Goal: Navigation & Orientation: Understand site structure

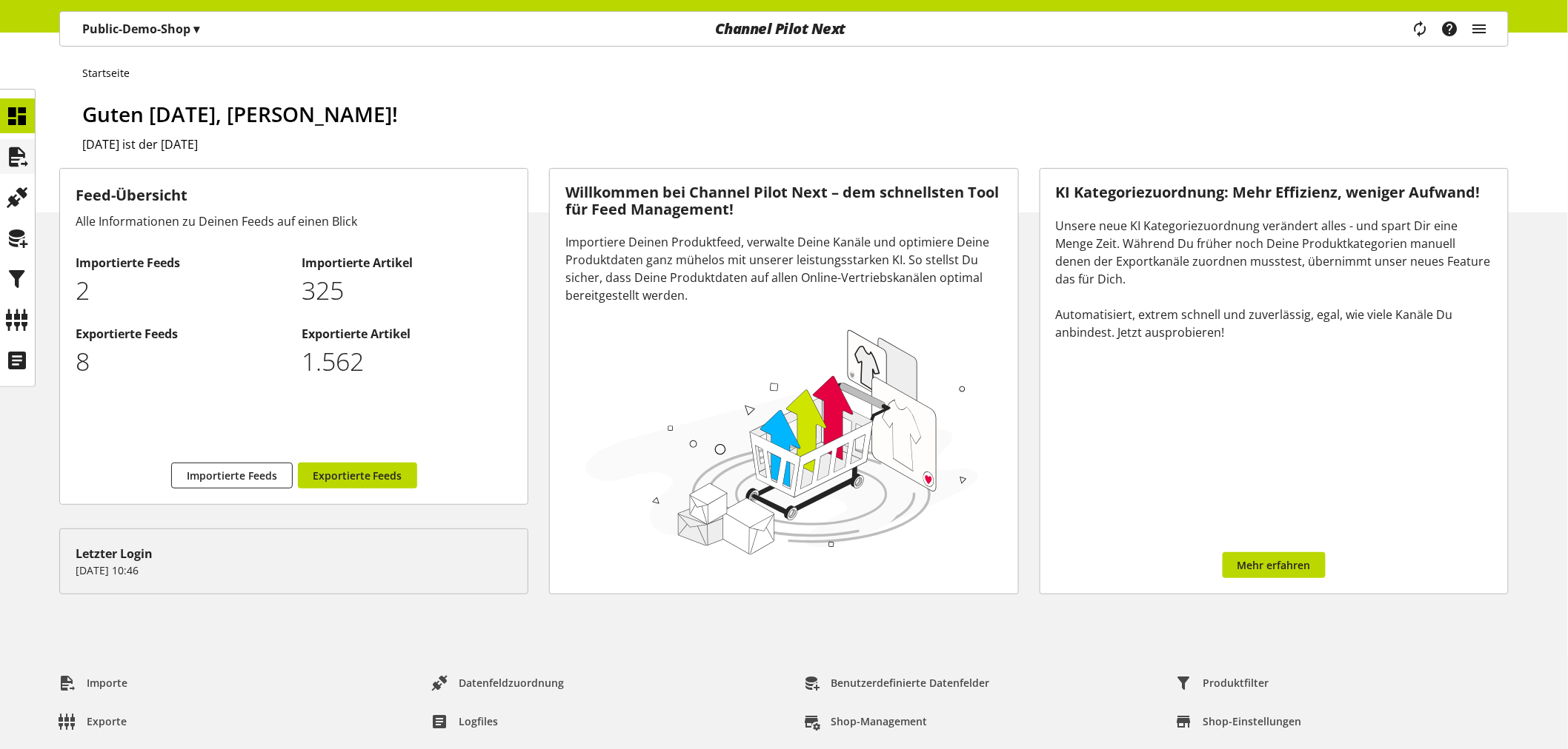
click at [7, 139] on div at bounding box center [17, 156] width 35 height 35
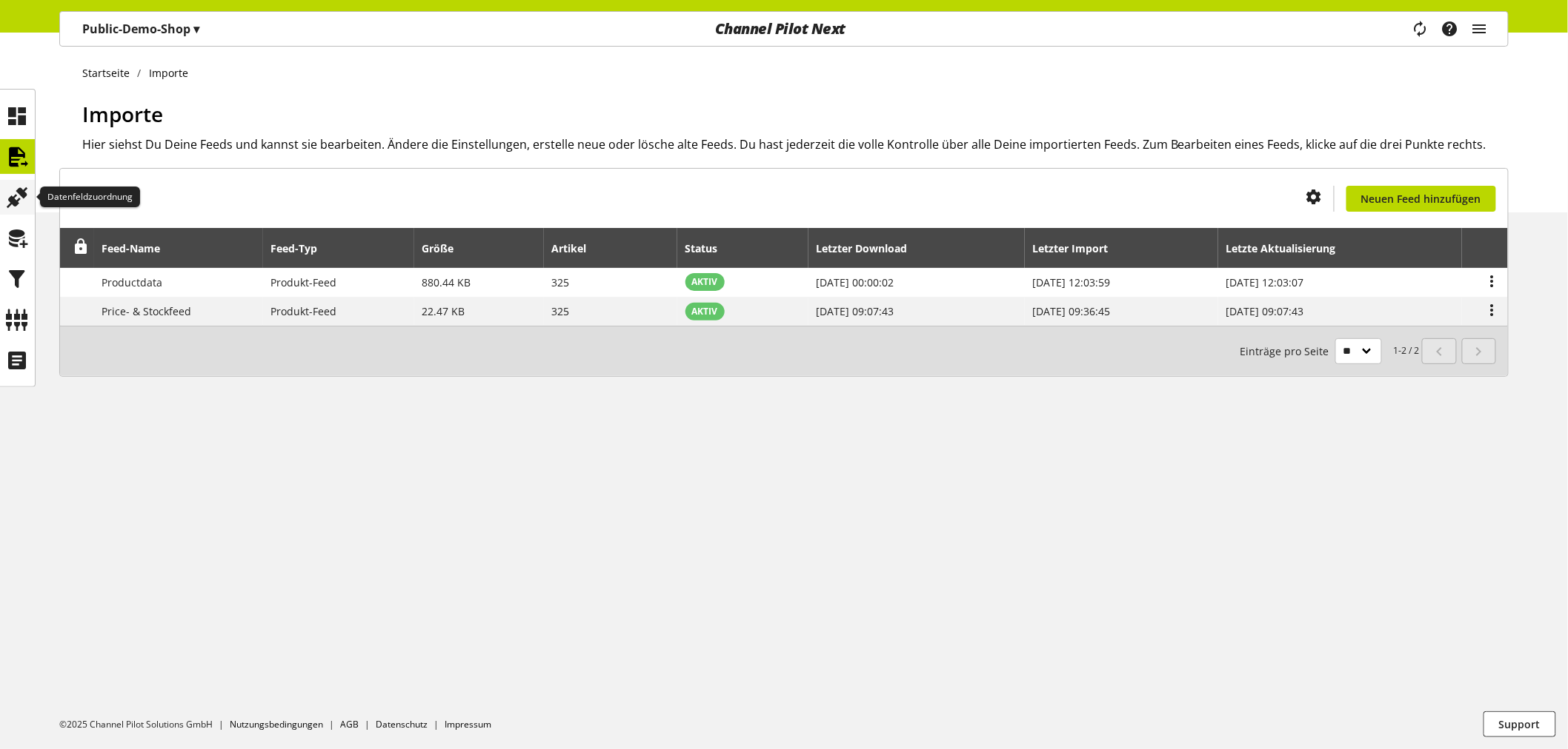
click at [15, 183] on icon at bounding box center [17, 198] width 23 height 30
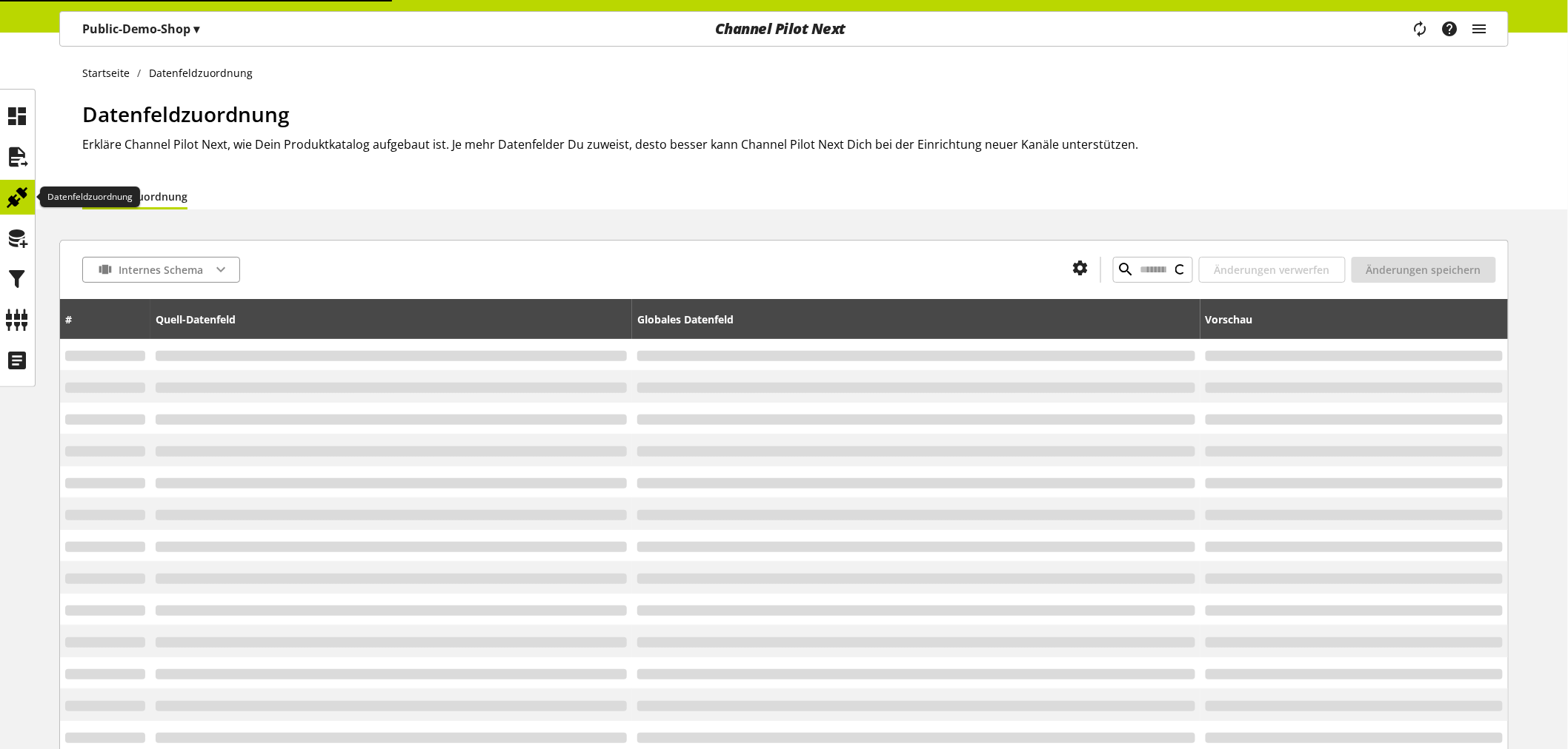
type input "******"
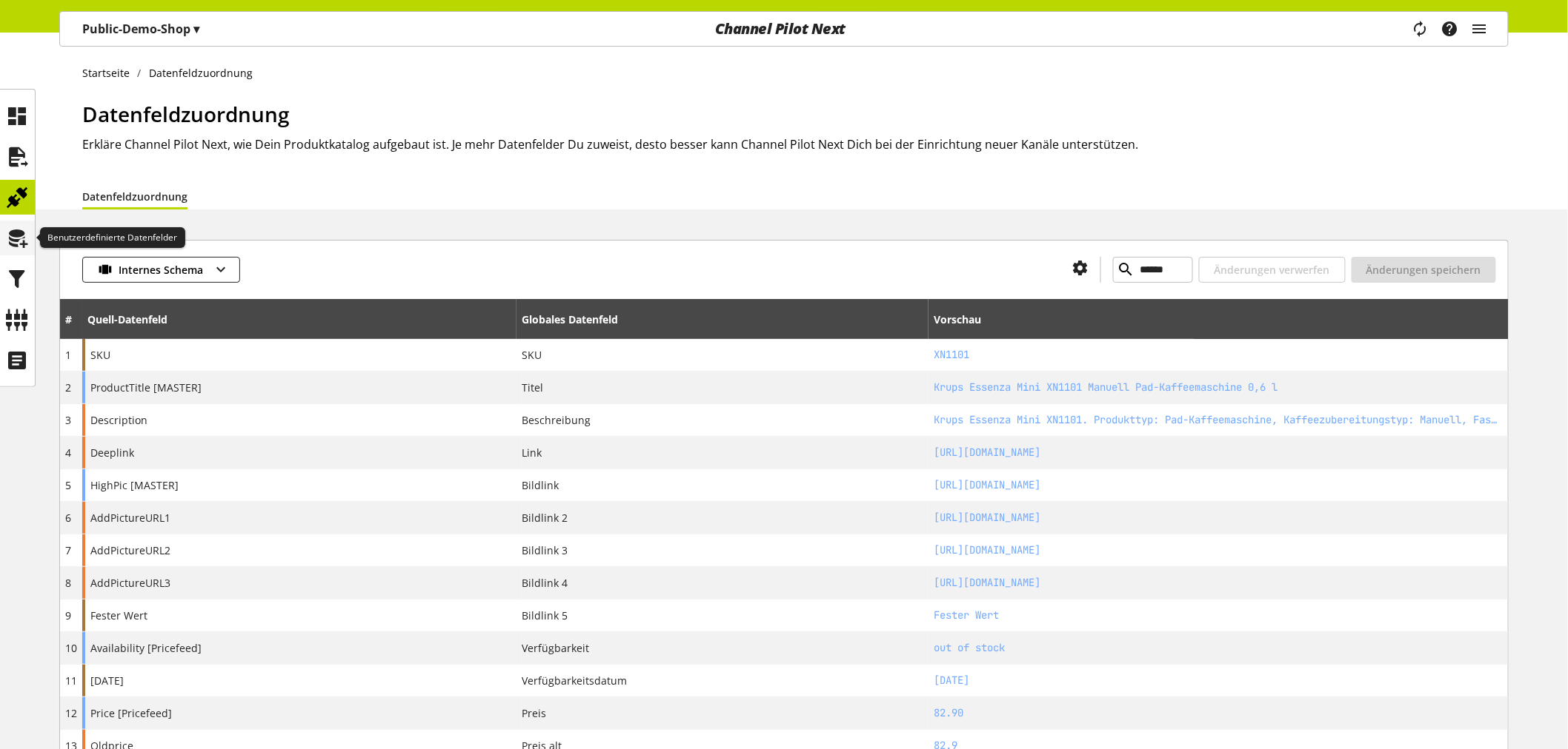
click at [16, 230] on icon at bounding box center [17, 238] width 23 height 30
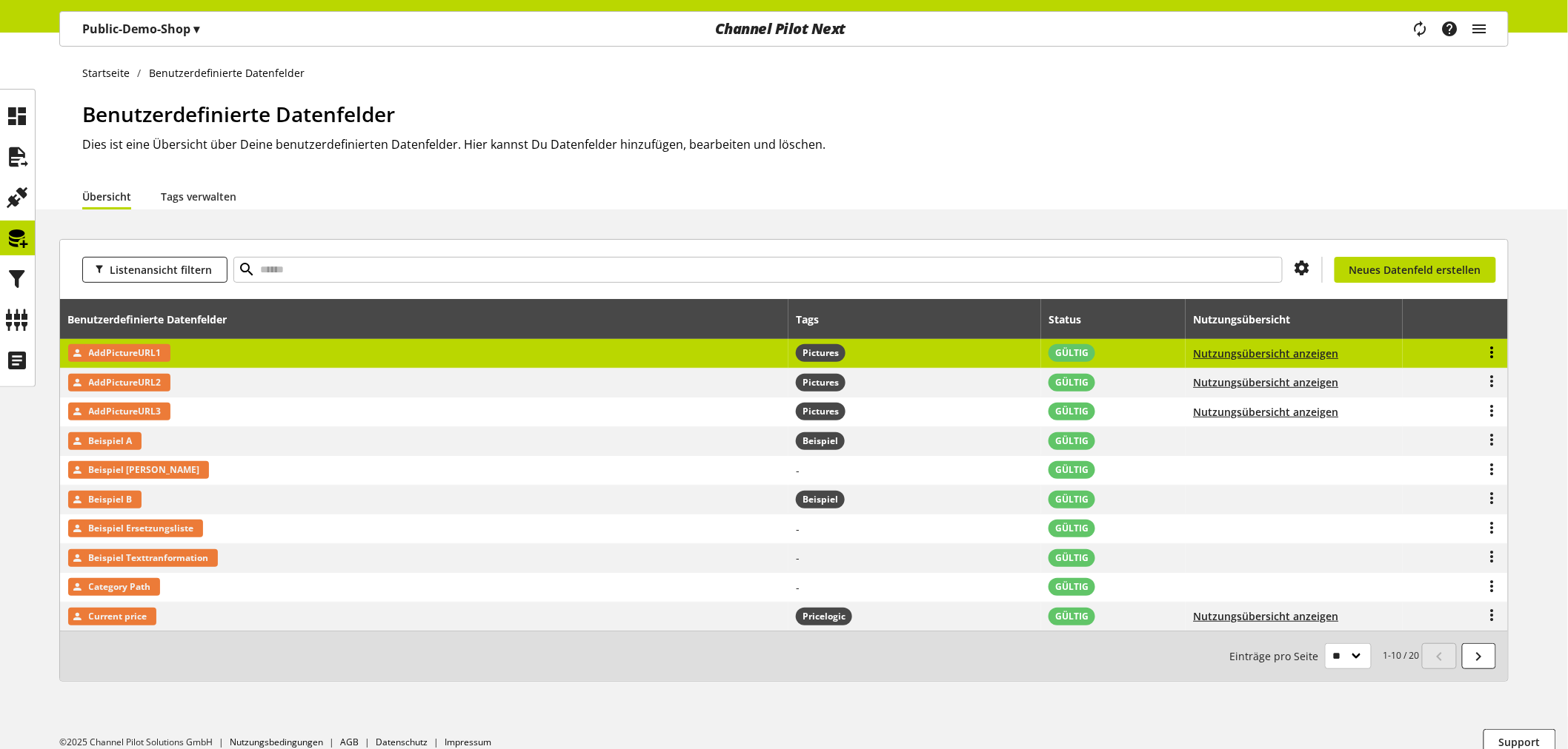
click at [1494, 350] on icon at bounding box center [1491, 352] width 18 height 27
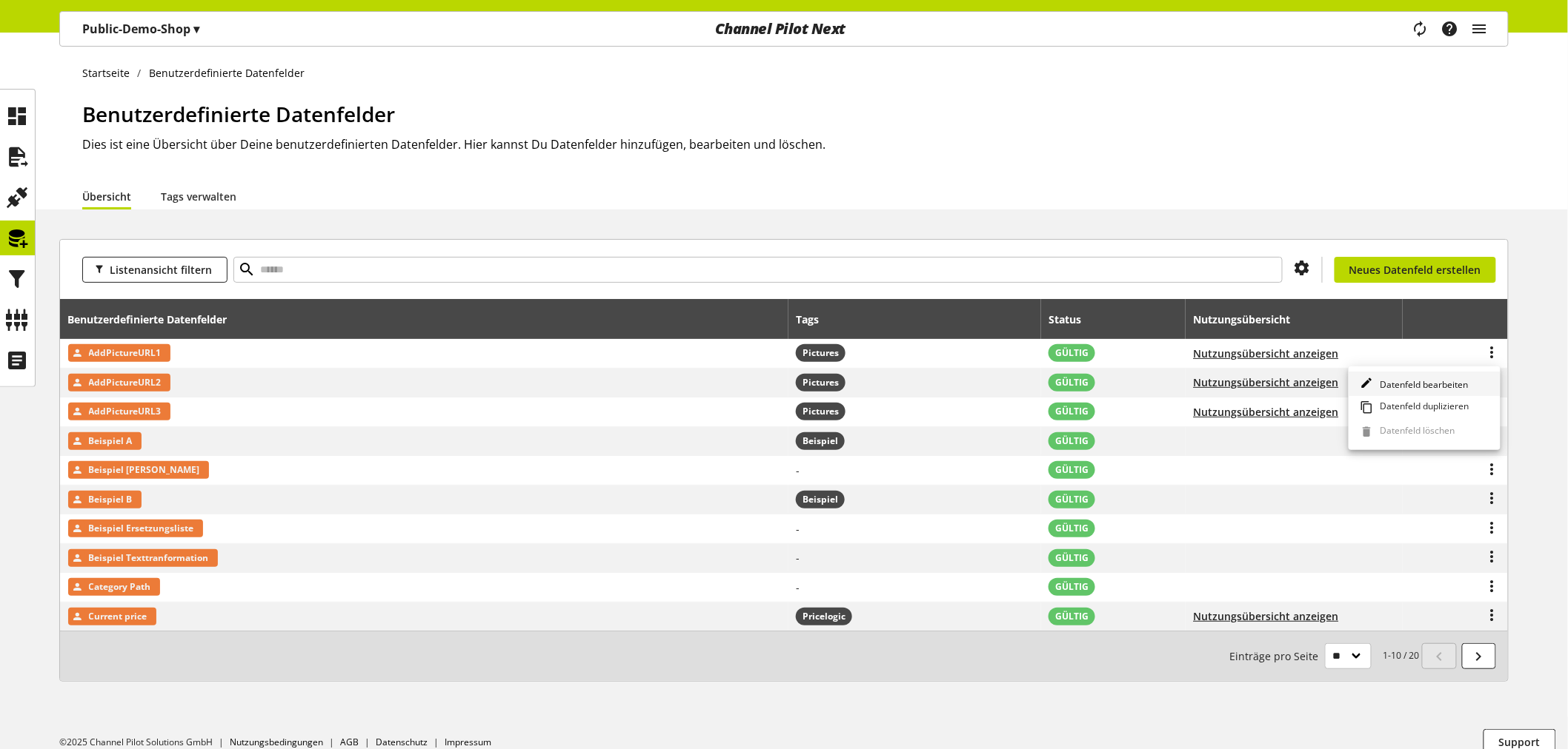
click at [1425, 380] on span "Datenfeld bearbeiten" at bounding box center [1421, 384] width 94 height 12
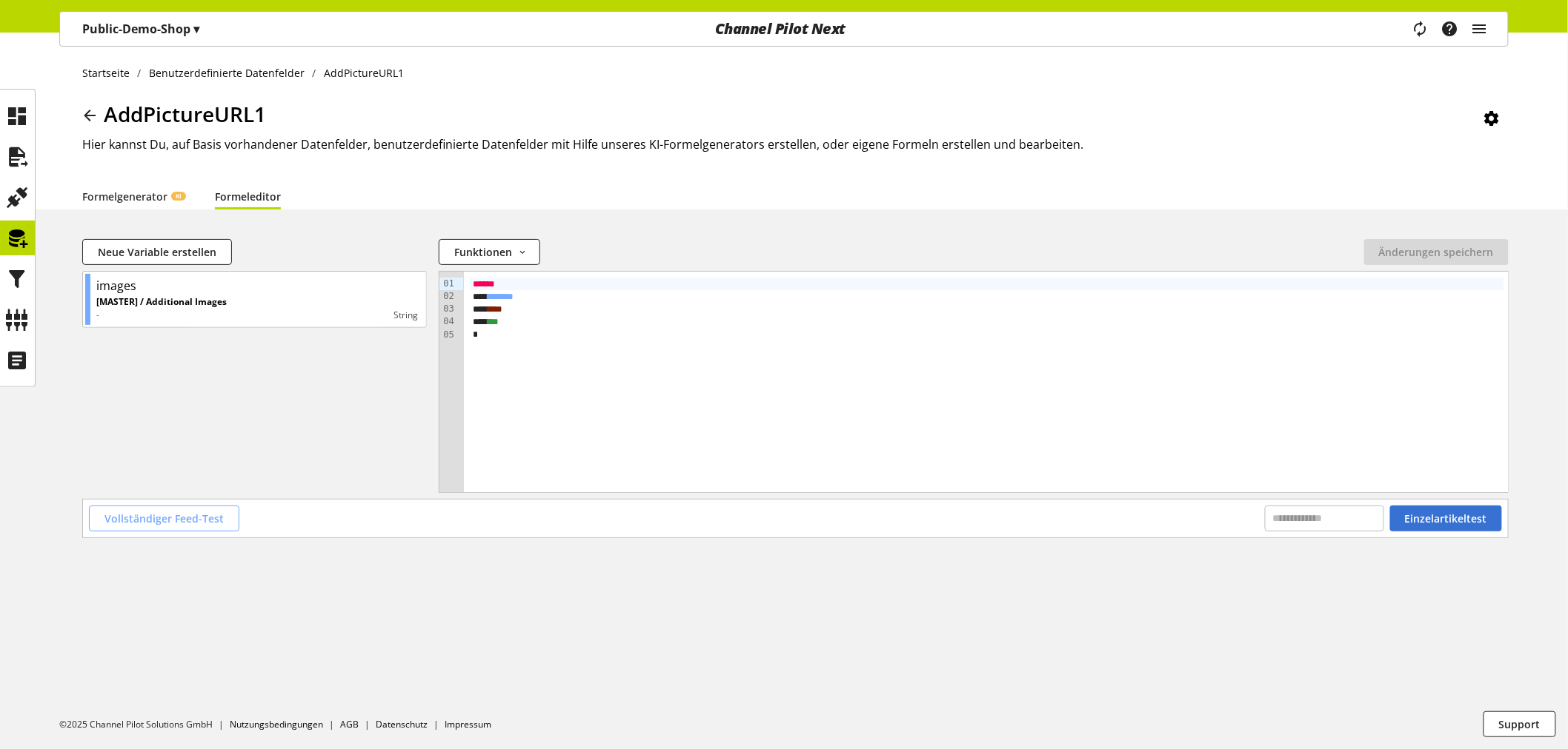
click at [207, 516] on span "Vollständiger Feed-Test" at bounding box center [164, 518] width 120 height 16
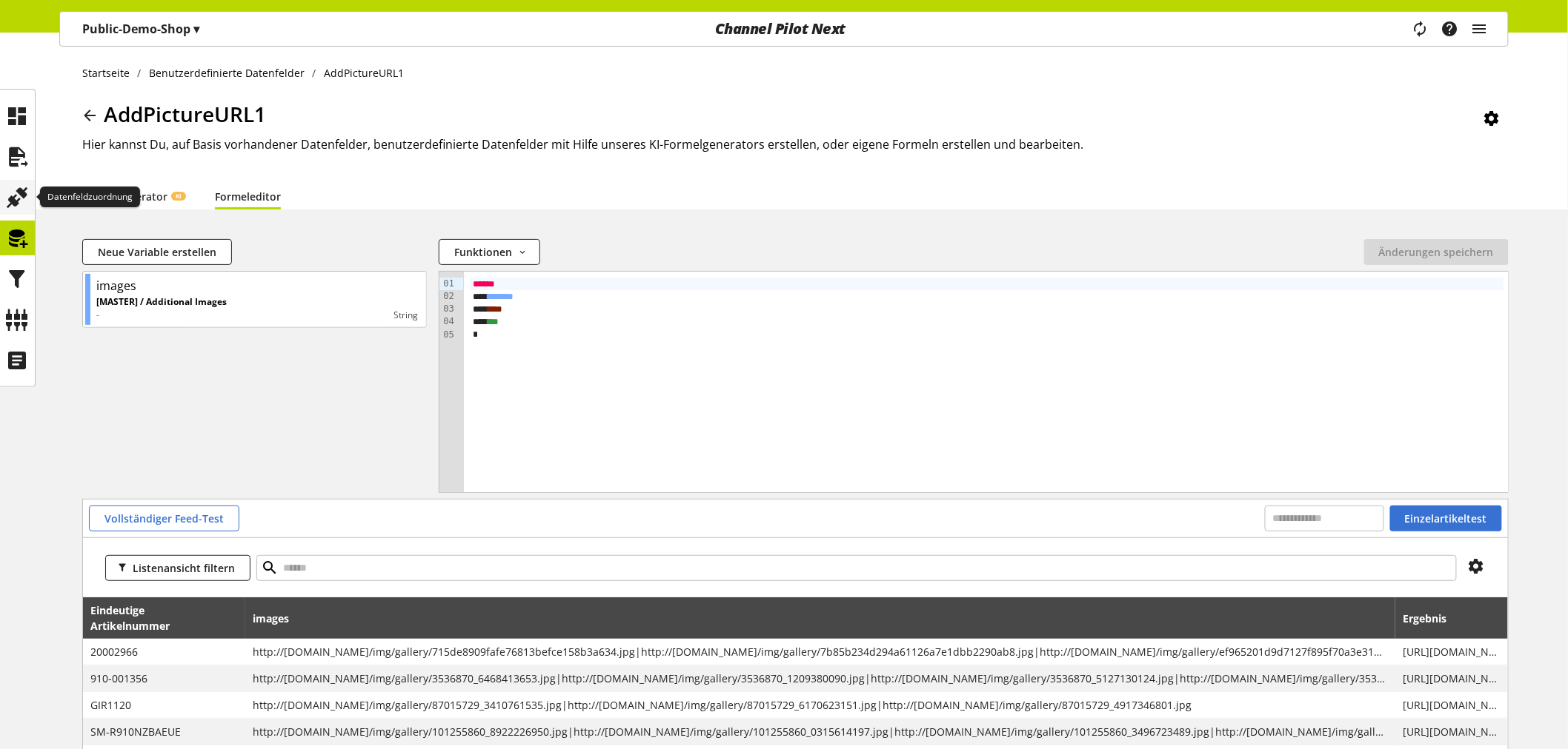
click at [23, 191] on icon at bounding box center [17, 198] width 23 height 30
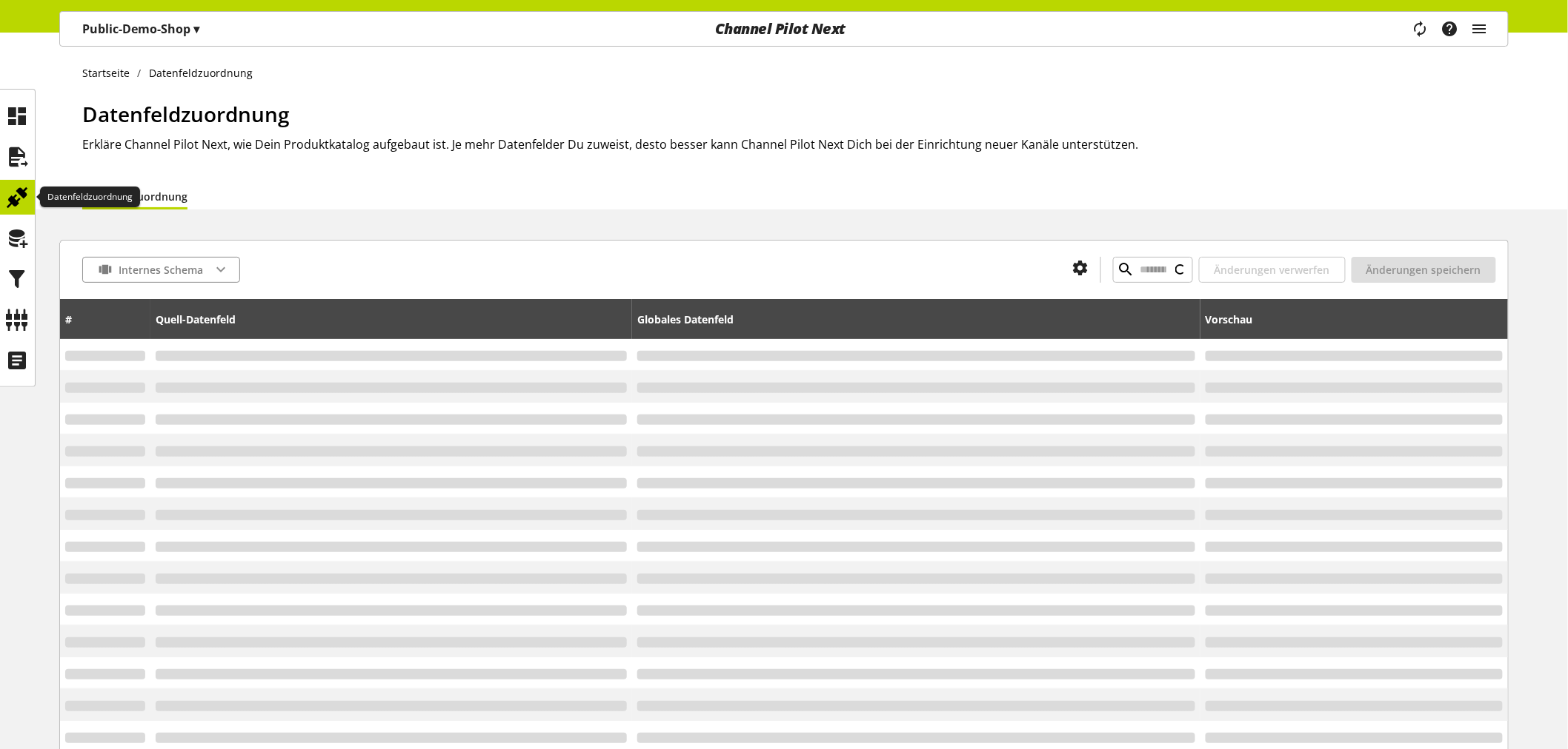
type input "**********"
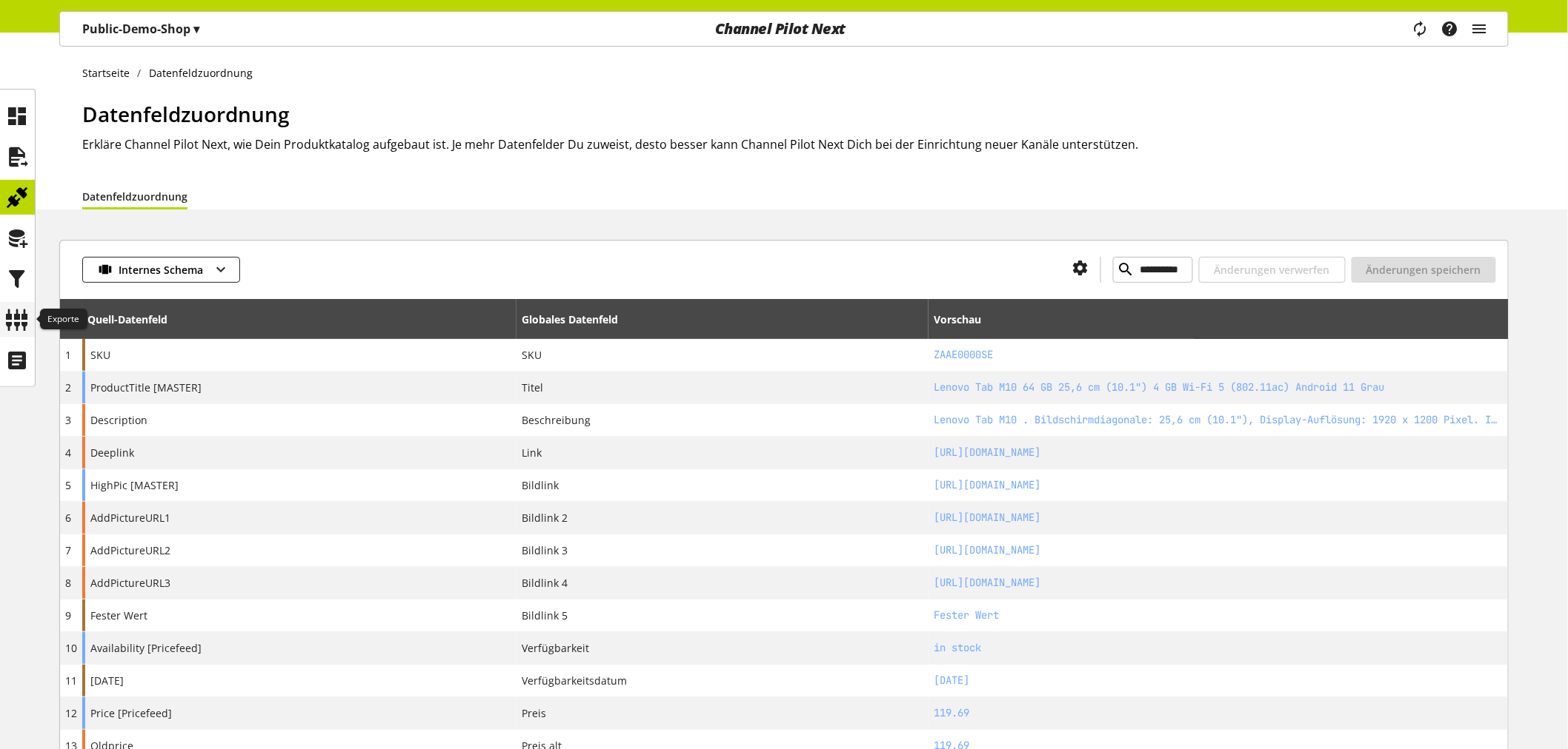
click at [12, 308] on icon at bounding box center [17, 320] width 23 height 30
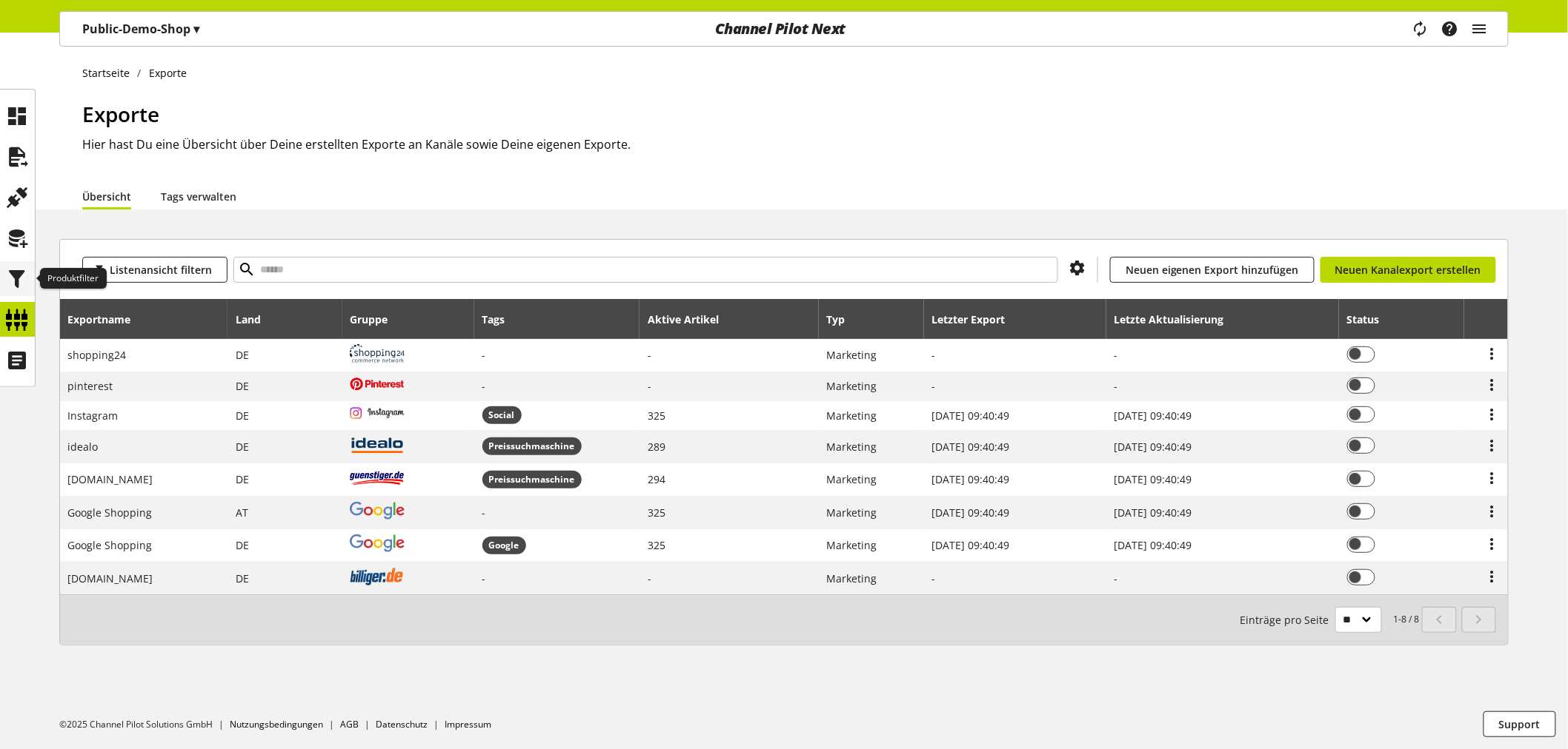
click at [16, 273] on icon at bounding box center [17, 279] width 23 height 30
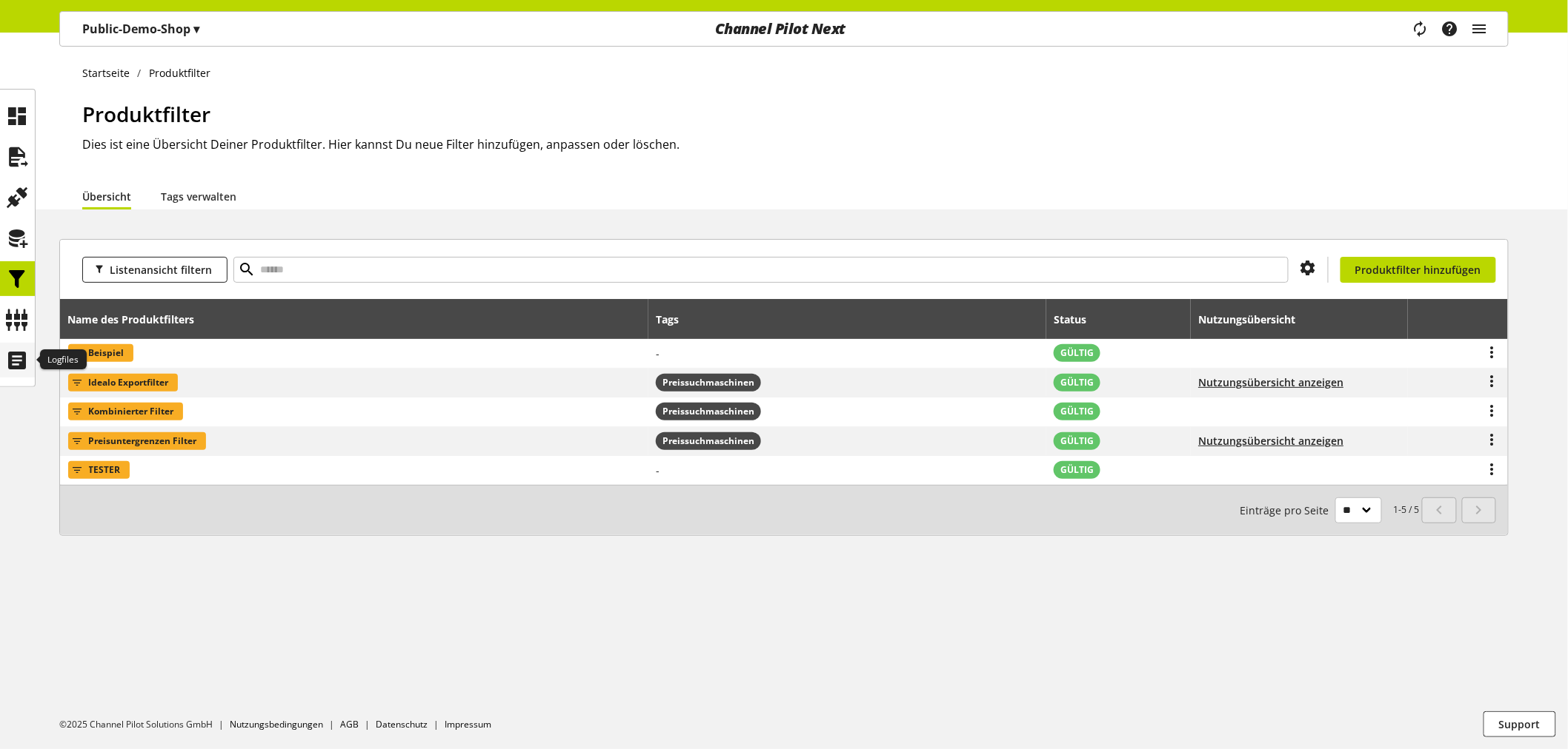
click at [12, 360] on icon at bounding box center [17, 360] width 23 height 30
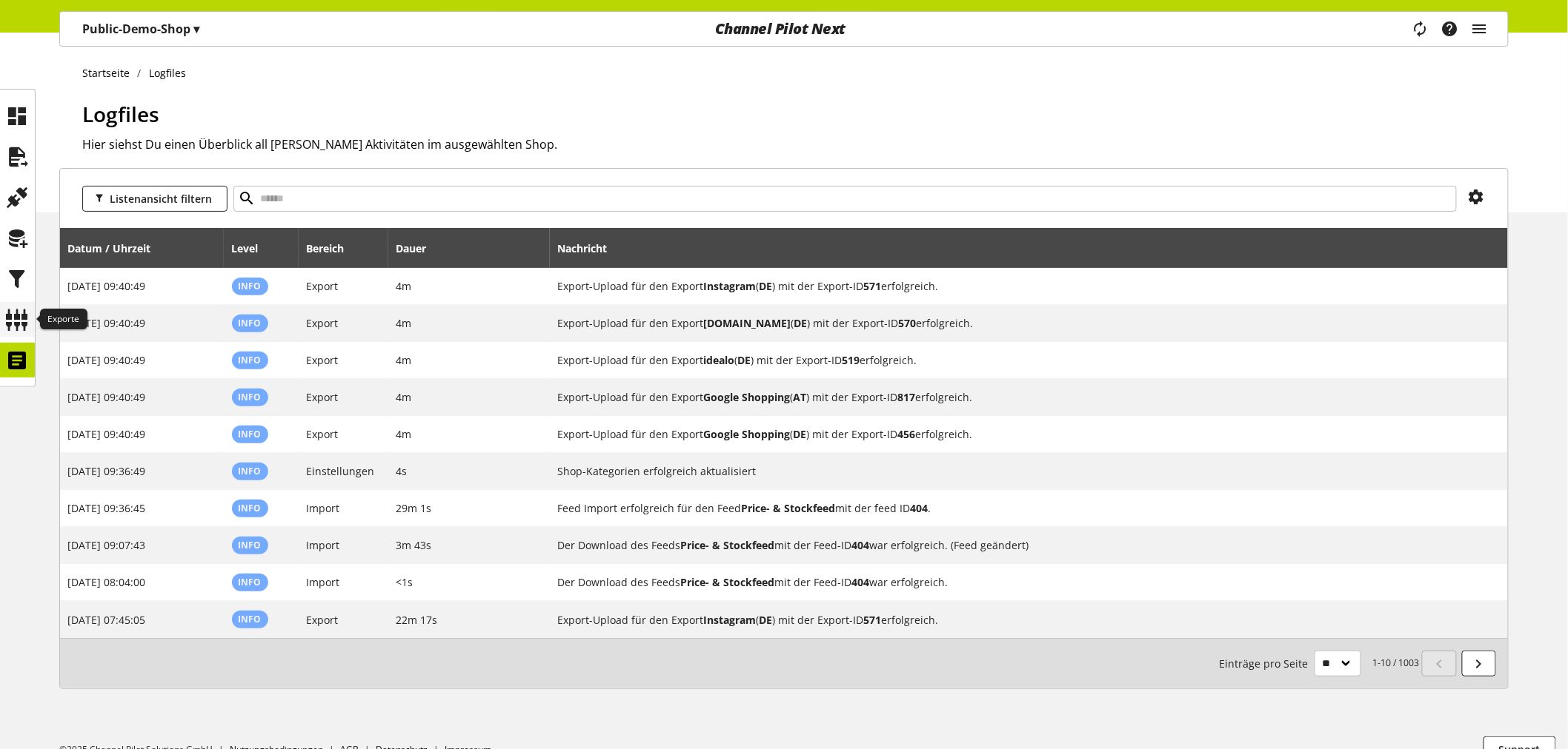
click at [12, 315] on icon at bounding box center [17, 320] width 23 height 30
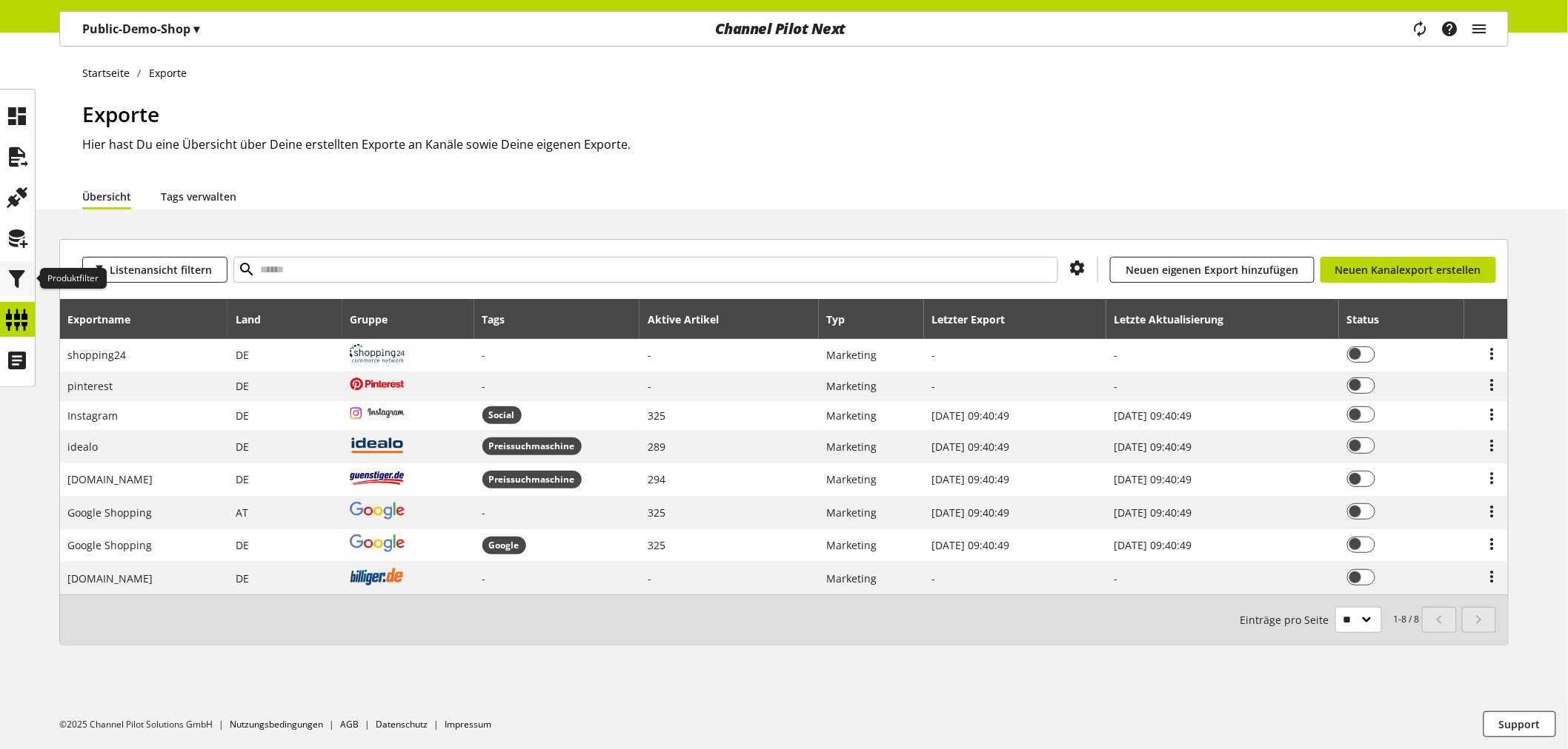
click at [13, 281] on icon at bounding box center [17, 279] width 23 height 30
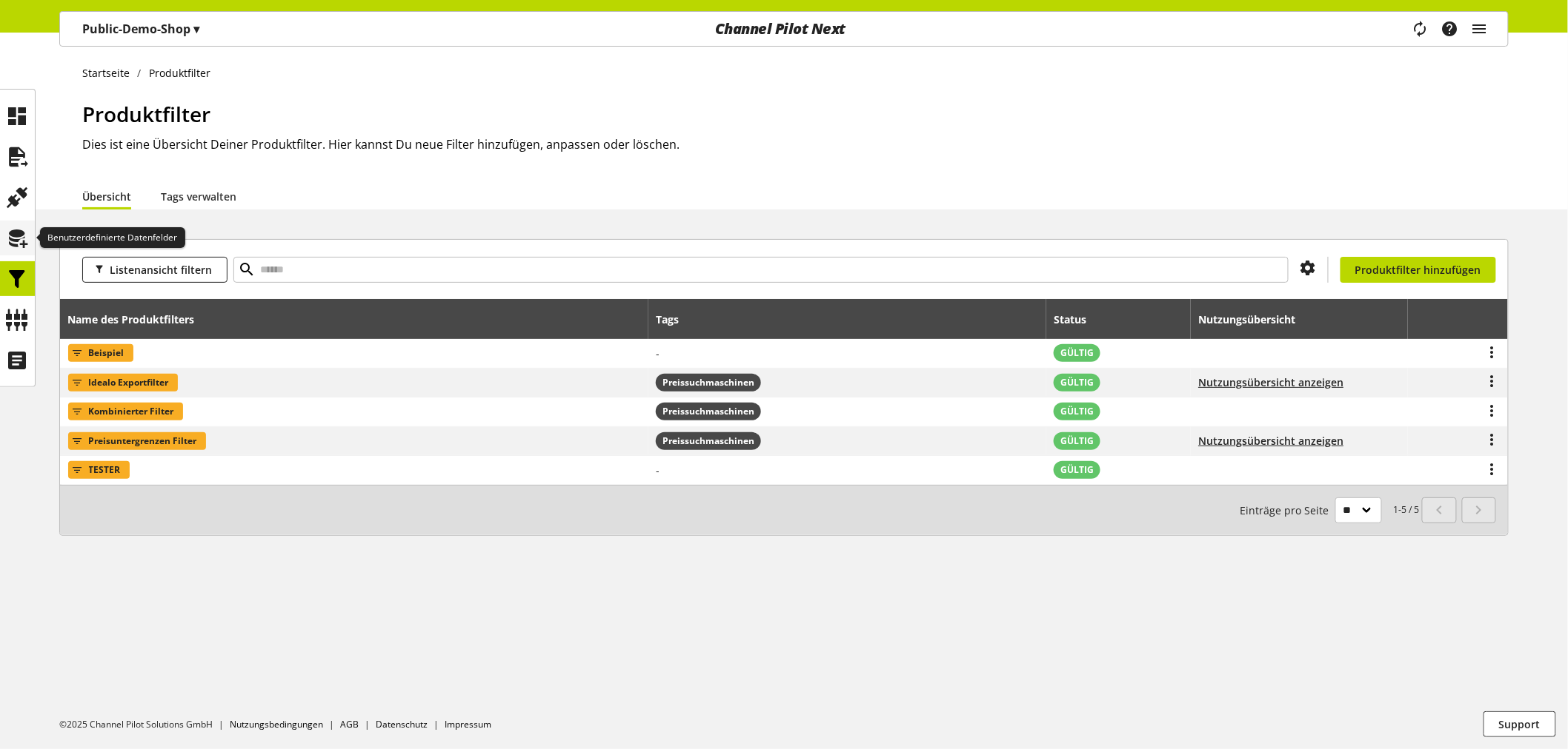
click at [17, 242] on icon at bounding box center [17, 238] width 23 height 30
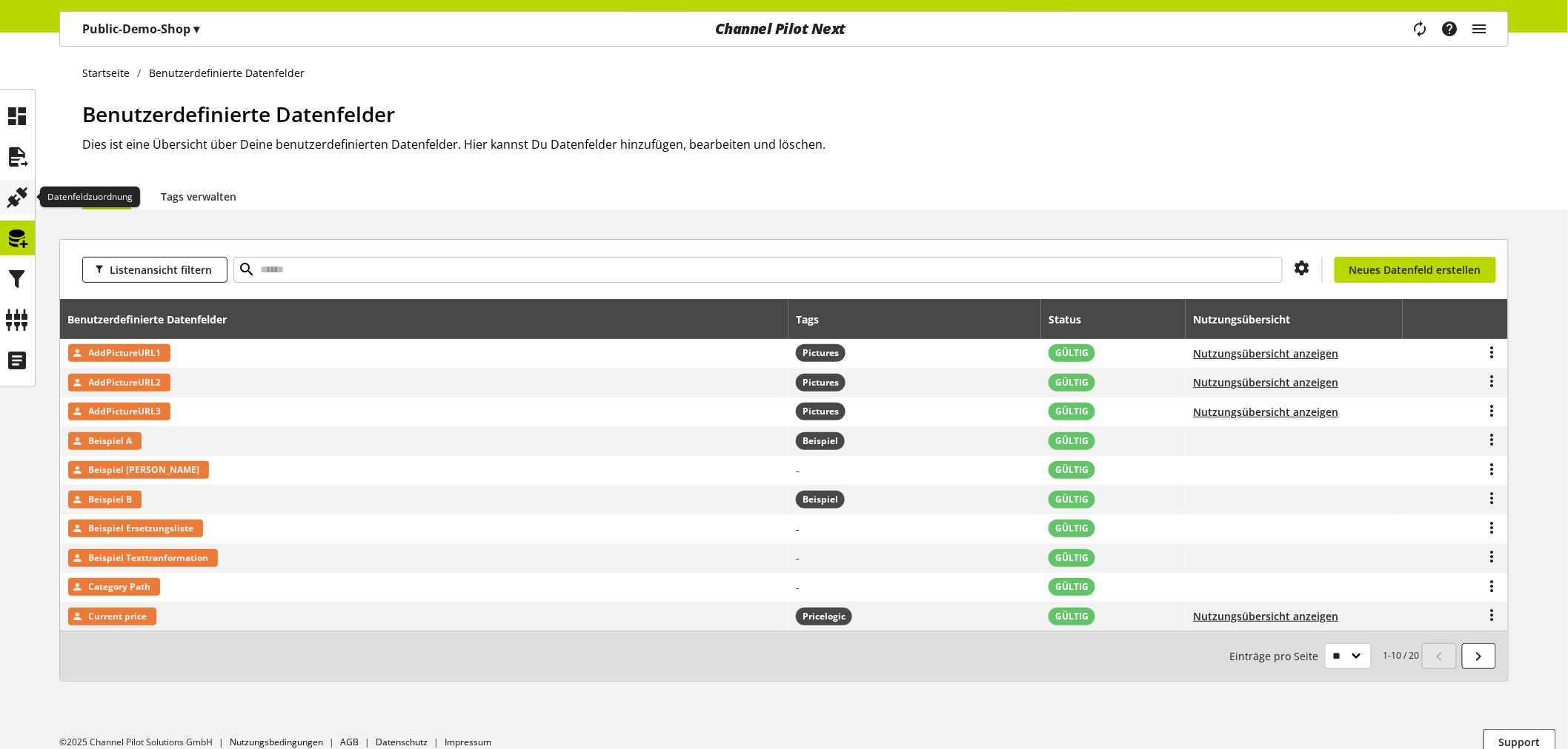
click at [18, 194] on icon at bounding box center [17, 198] width 23 height 30
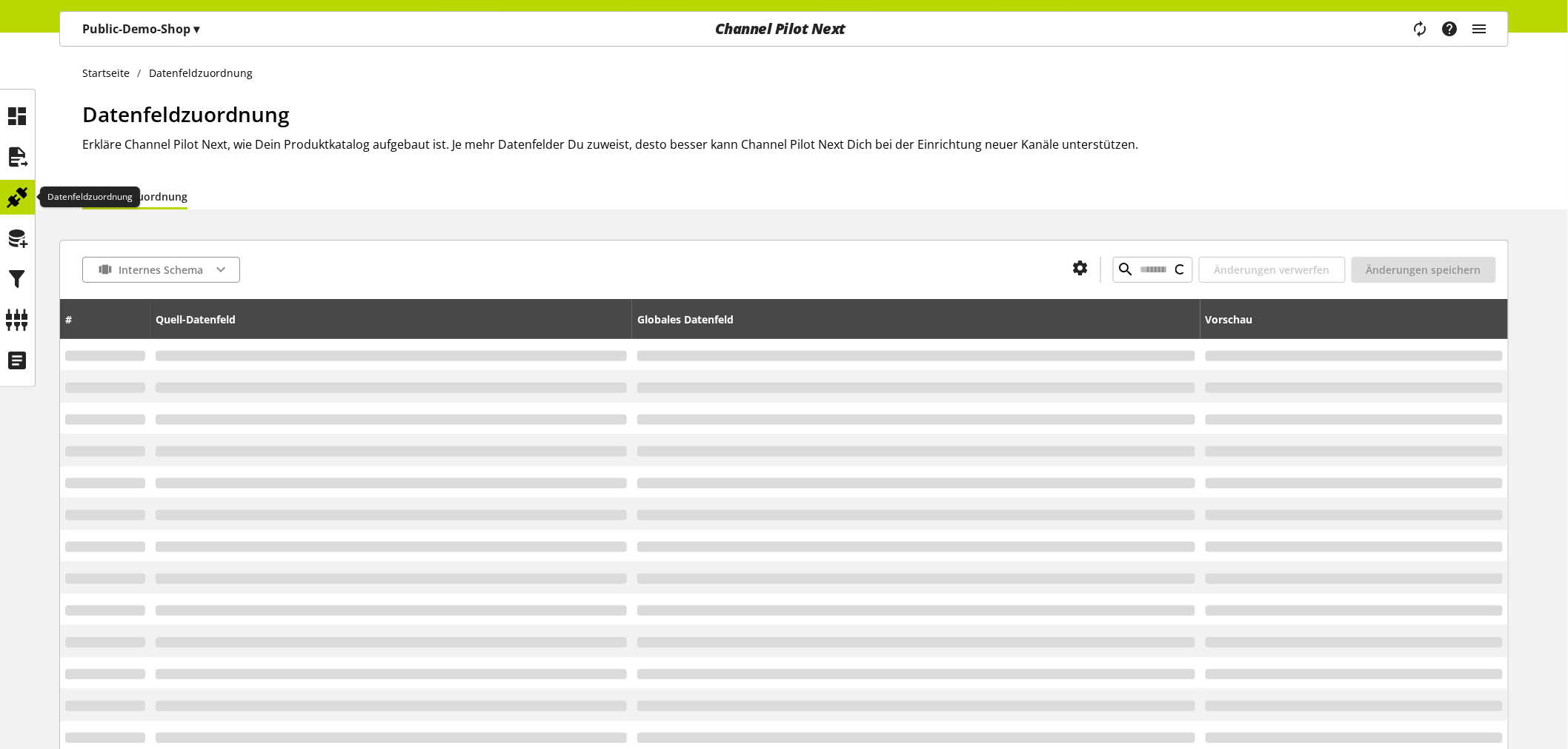
type input "********"
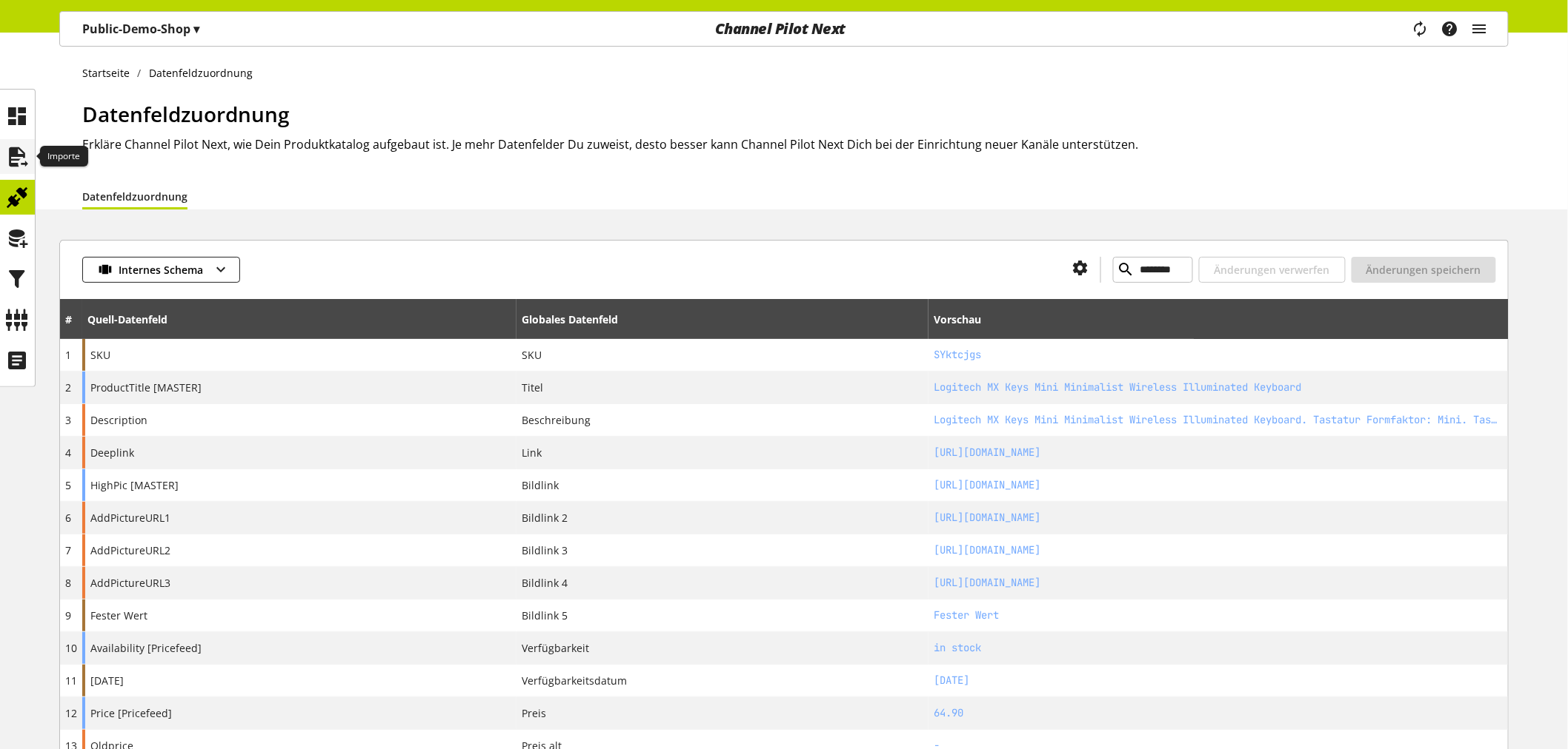
click at [13, 163] on icon at bounding box center [17, 157] width 23 height 30
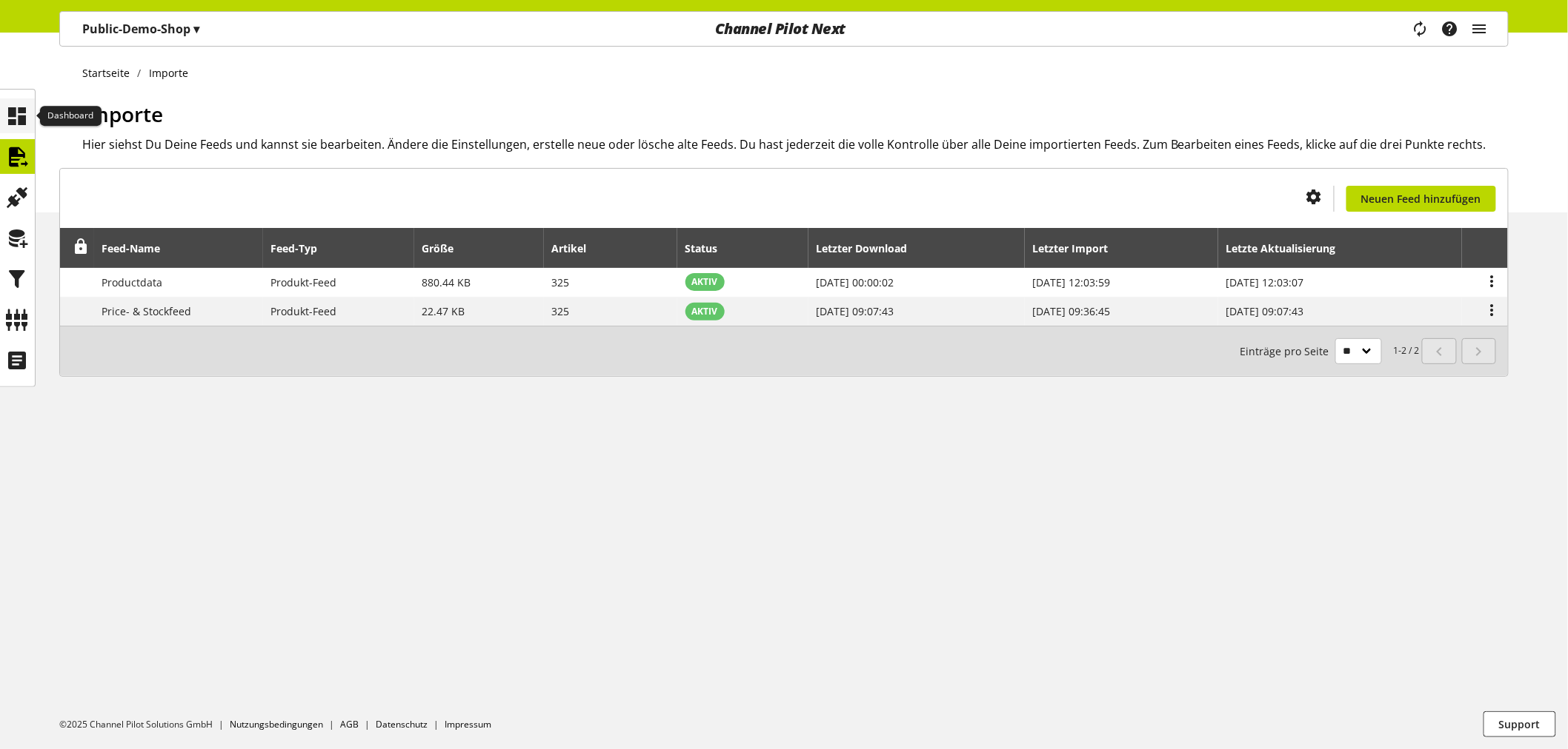
click at [20, 120] on icon at bounding box center [17, 117] width 23 height 30
